Goal: Information Seeking & Learning: Find specific fact

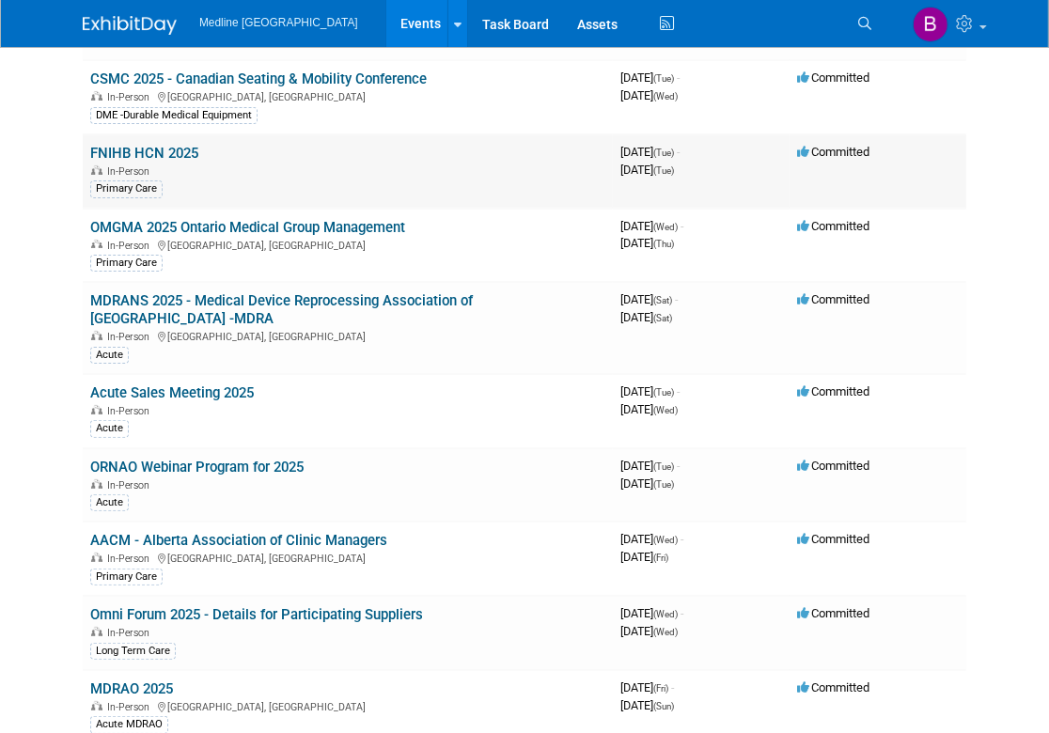
scroll to position [281, 0]
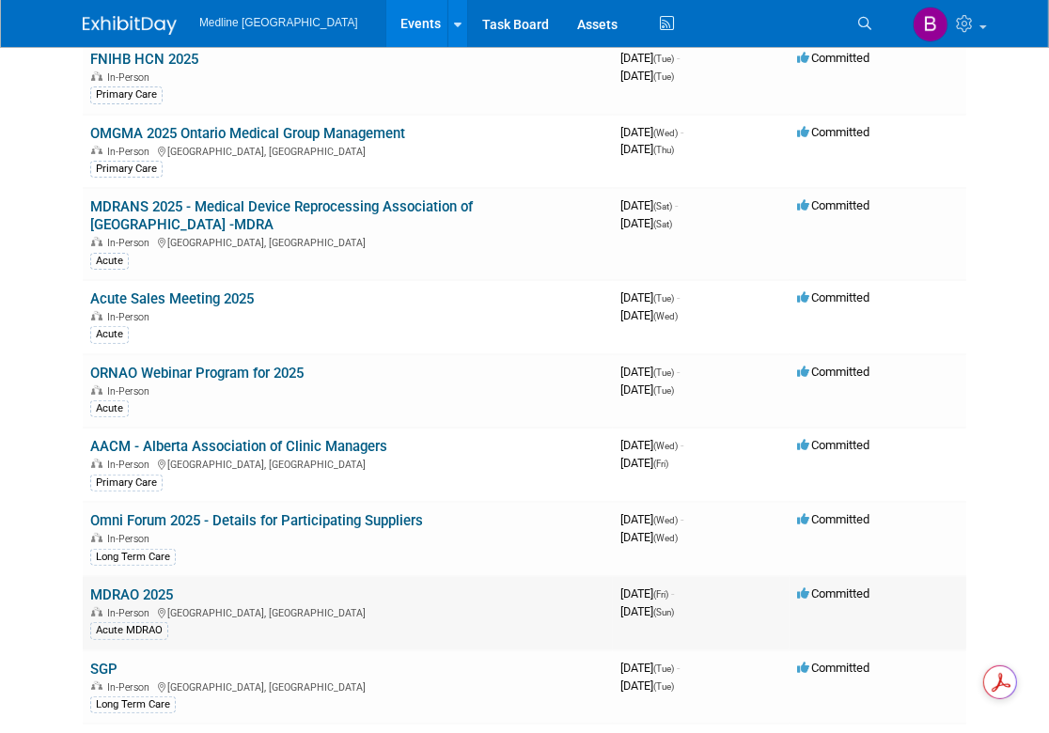
click at [164, 587] on link "MDRAO 2025" at bounding box center [131, 595] width 83 height 17
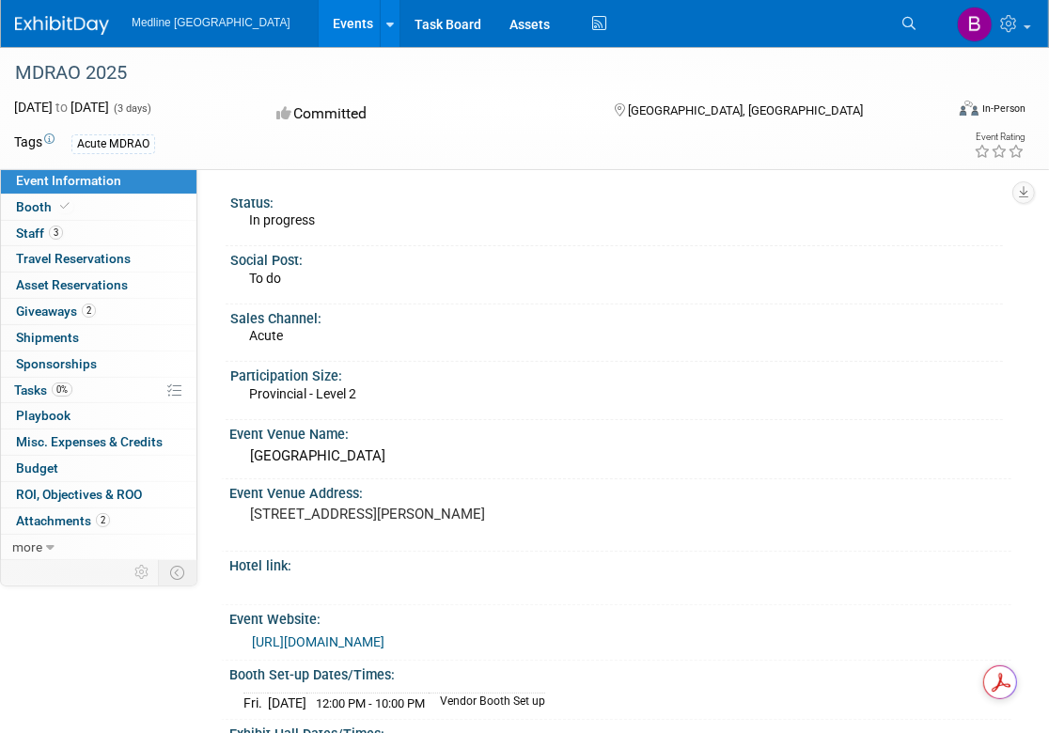
drag, startPoint x: 567, startPoint y: 520, endPoint x: 389, endPoint y: 529, distance: 177.9
click at [389, 529] on div "Event Venue Address: [STREET_ADDRESS][PERSON_NAME]" at bounding box center [616, 515] width 790 height 72
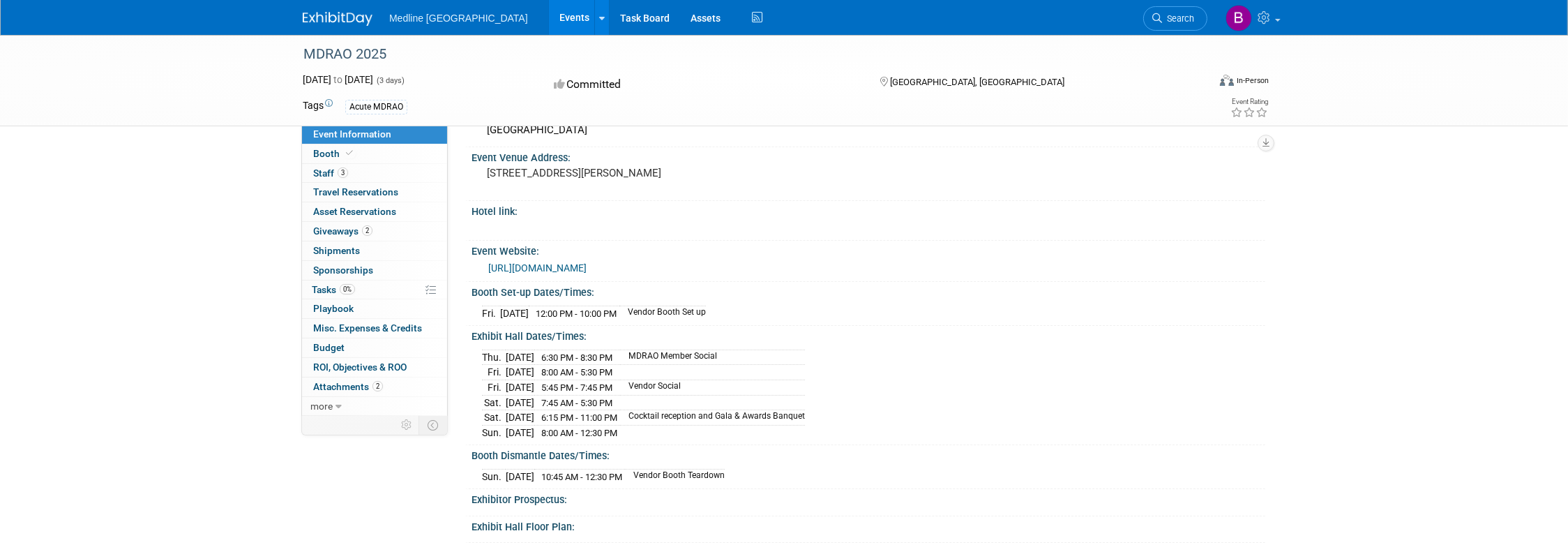
scroll to position [278, 0]
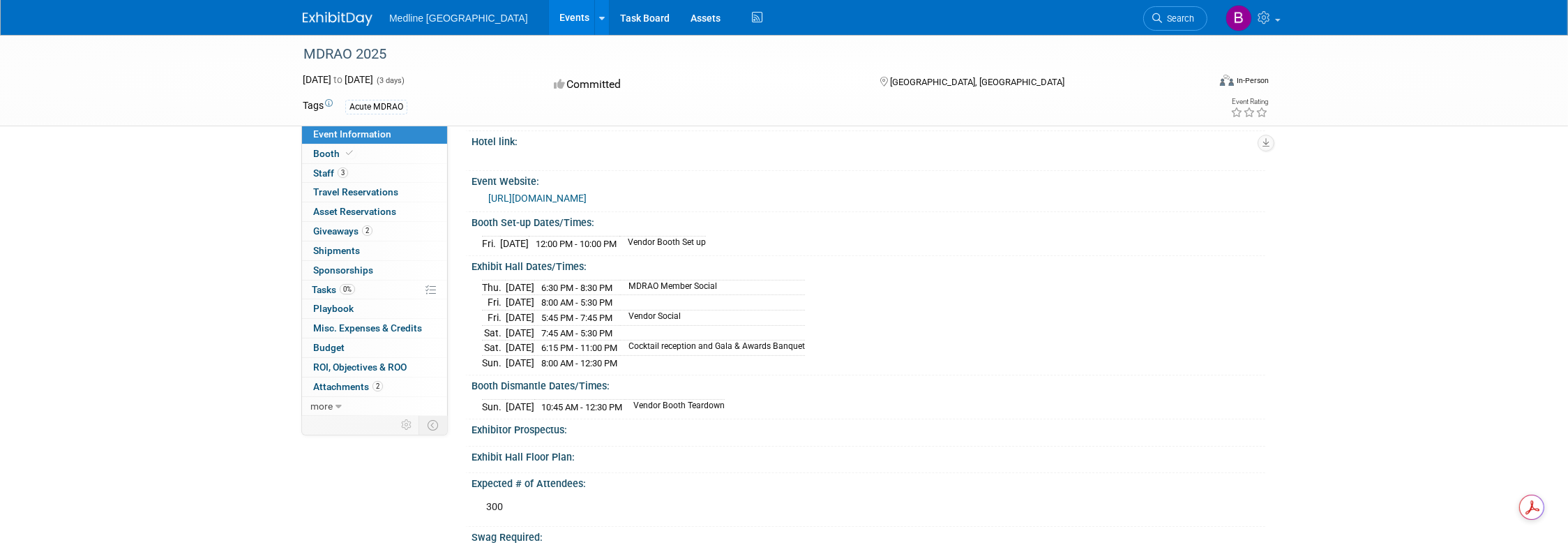
click at [565, 192] on link "[URL][DOMAIN_NAME]" at bounding box center [537, 198] width 99 height 11
